Goal: Check status

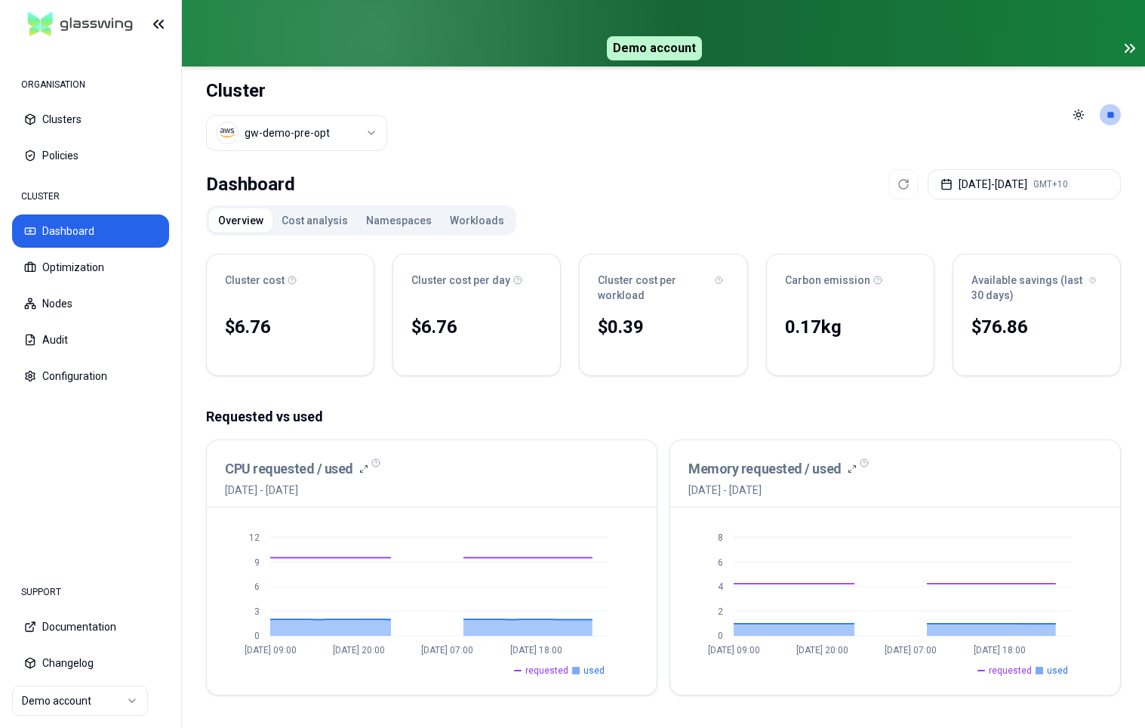
click at [1133, 50] on icon at bounding box center [1133, 49] width 4 height 8
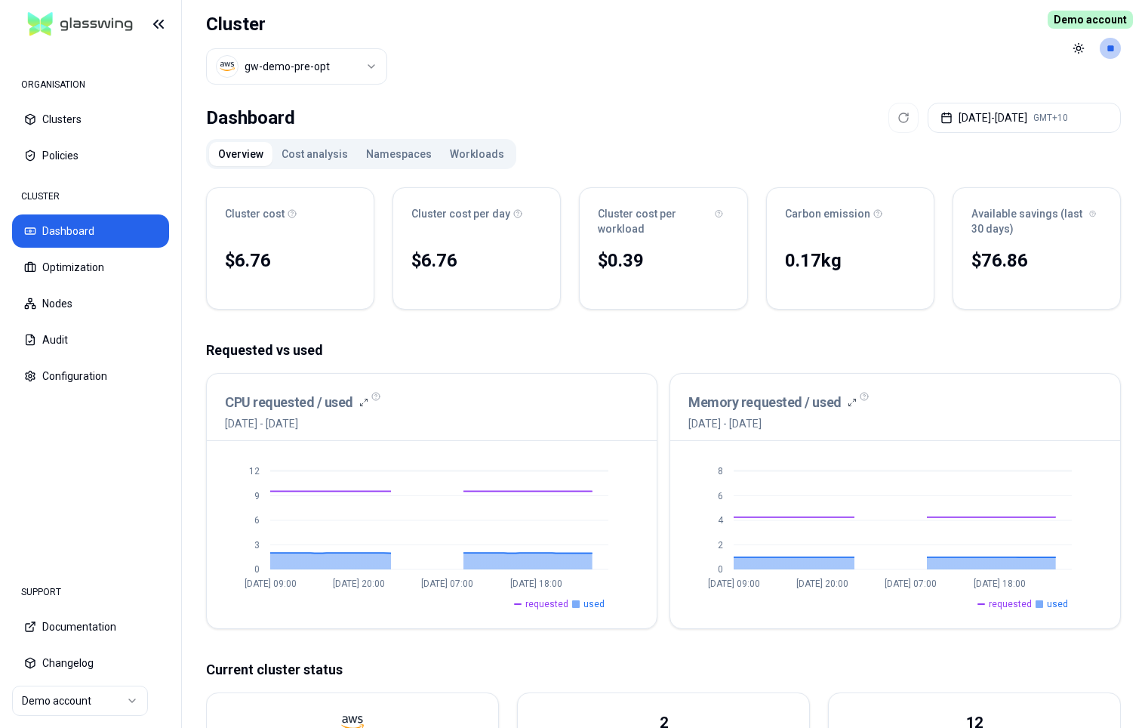
click at [661, 107] on div "Dashboard [DATE] - [DATE] GMT+10" at bounding box center [663, 118] width 915 height 30
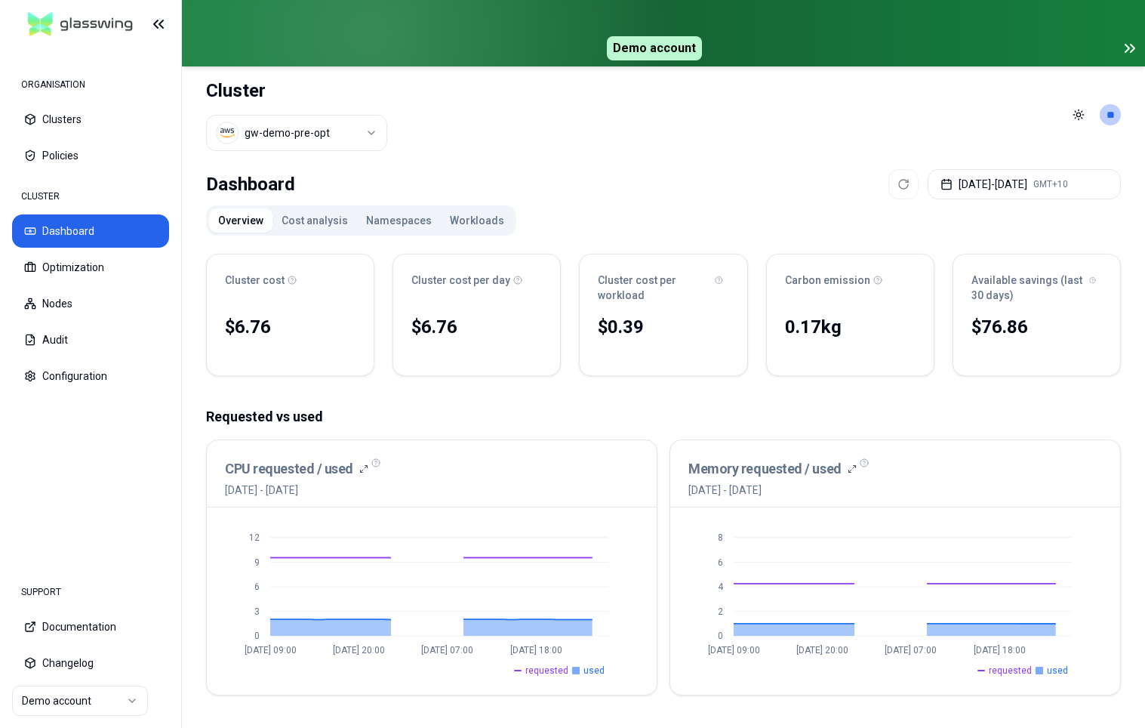
click at [1132, 49] on icon at bounding box center [1130, 48] width 18 height 18
